Goal: Task Accomplishment & Management: Use online tool/utility

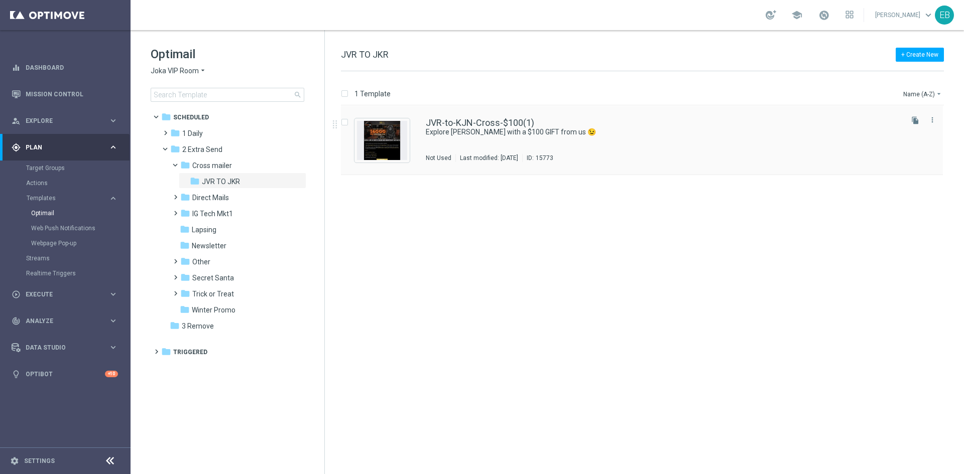
click at [549, 141] on div "JVR-to-KJN-Cross-$100(1) Explore [PERSON_NAME] with a $100 GIFT from us 😉 Not U…" at bounding box center [663, 140] width 475 height 44
